Goal: Transaction & Acquisition: Purchase product/service

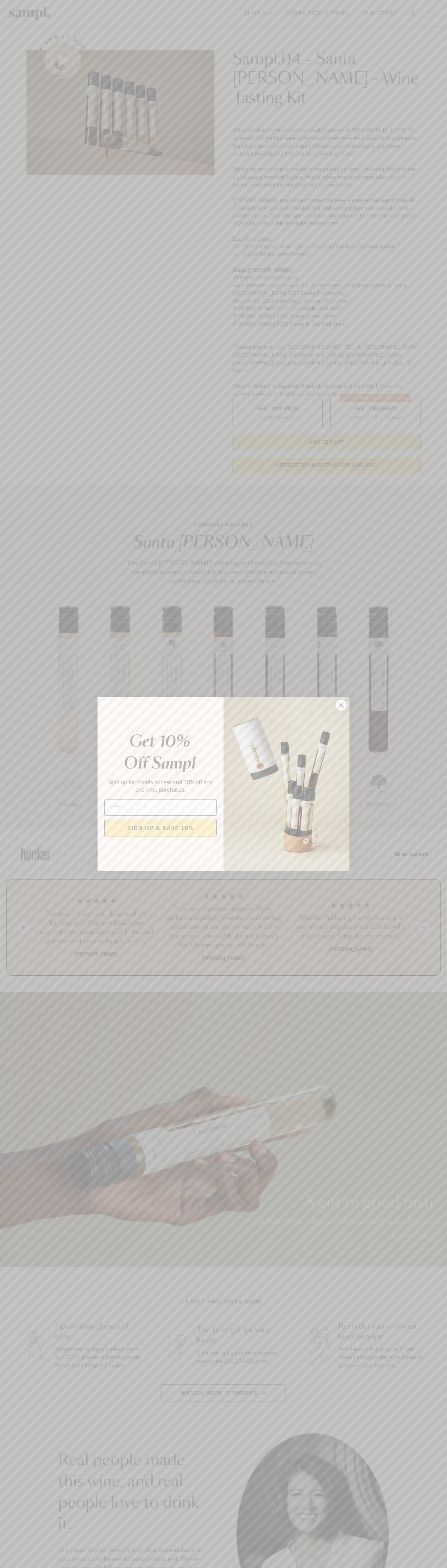
click at [341, 705] on icon "Close dialog" at bounding box center [341, 705] width 4 height 4
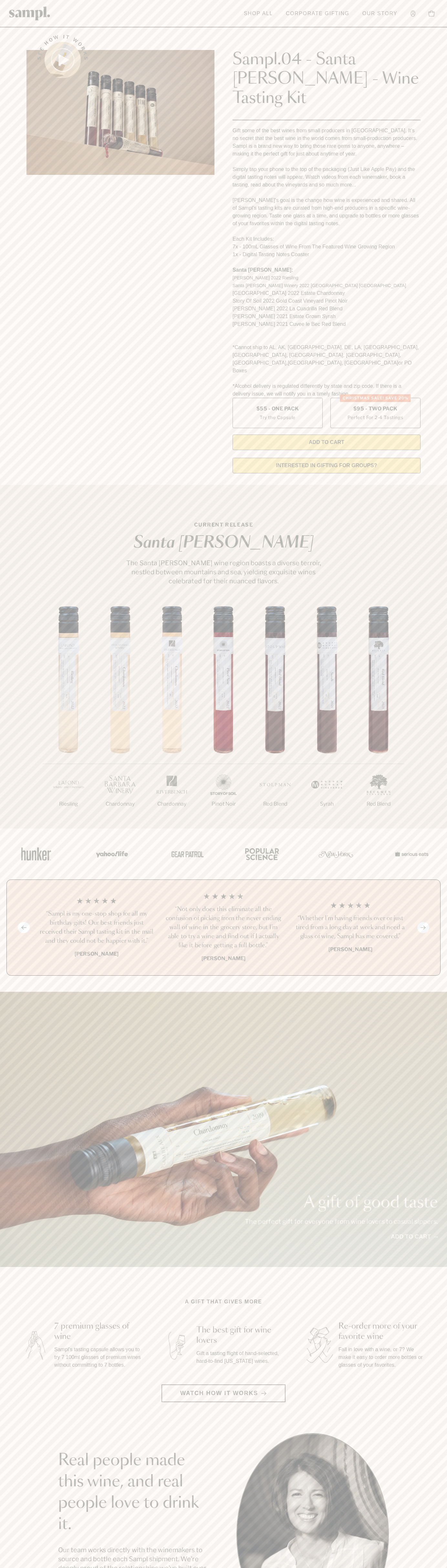
click at [212, 14] on header "Toggle navigation menu Shop All Corporate Gifting Our Story Account Story Shop …" at bounding box center [224, 13] width 447 height 27
click at [436, 726] on div "1/7 Riesling 2/7 Chardonnay 3/7" at bounding box center [224, 717] width 447 height 222
click at [241, 1567] on html "Skip to main content Toggle navigation menu Shop All Corporate Gifting Our Stor…" at bounding box center [224, 1304] width 447 height 2608
click at [25, 296] on div "See how it works Sampl.04 - Santa Barbara - Wine Tasting Kit Gift some of the b…" at bounding box center [224, 252] width 406 height 453
click at [375, 398] on label "Christmas SALE! Save 20% $95 - Two Pack Perfect For 2-4 Tastings" at bounding box center [375, 413] width 90 height 30
